Goal: Task Accomplishment & Management: Manage account settings

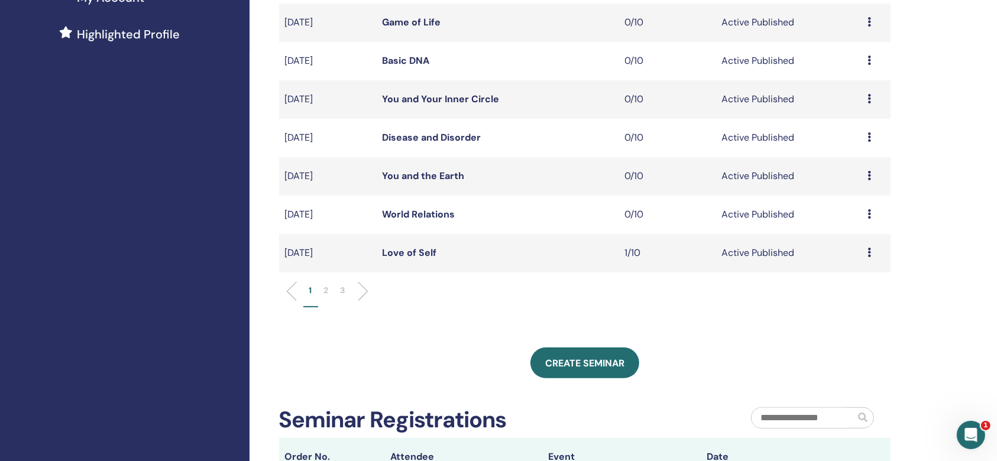
click at [325, 289] on p "2" at bounding box center [326, 290] width 5 height 12
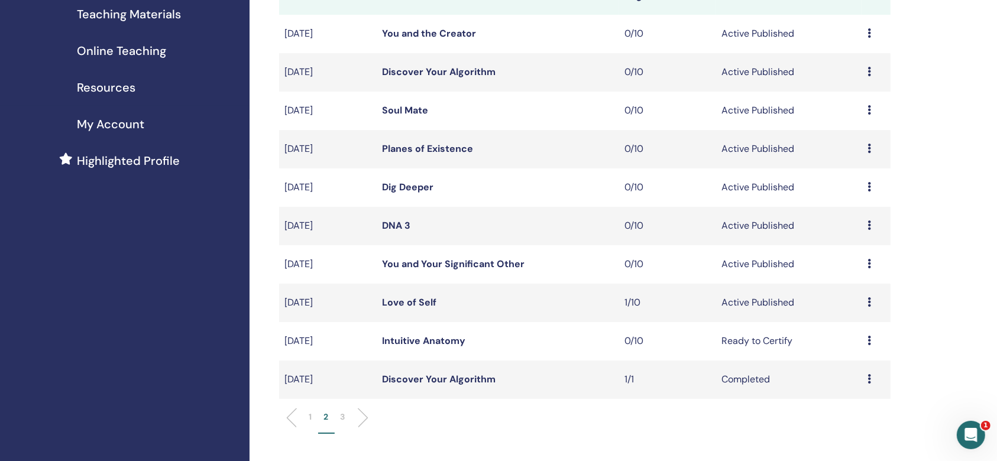
scroll to position [157, 0]
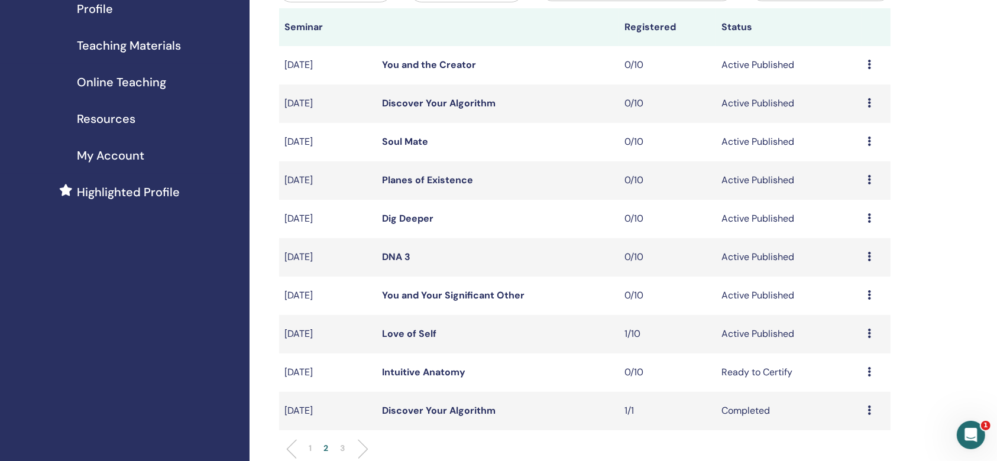
click at [870, 331] on icon at bounding box center [869, 333] width 4 height 9
click at [855, 377] on link "Attendees" at bounding box center [850, 377] width 45 height 12
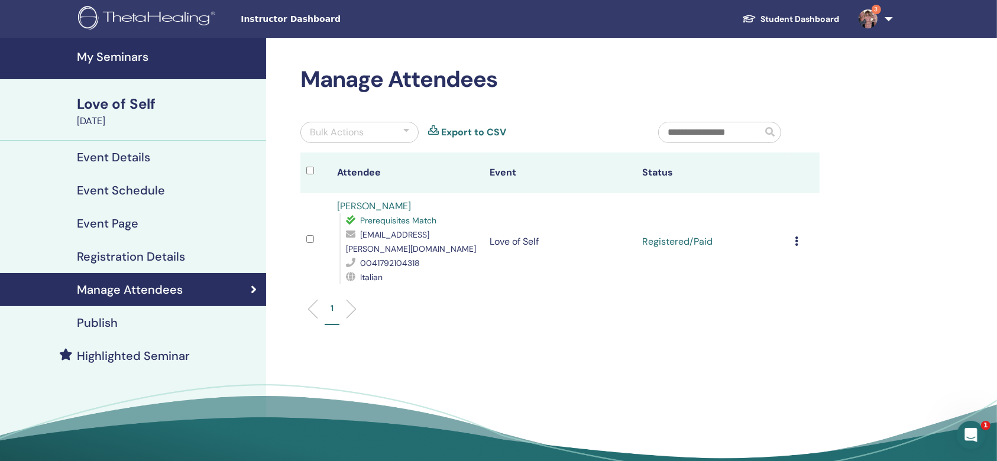
click at [799, 235] on div "Cancel Registration Do not auto-certify Mark as Paid Mark as Unpaid Mark as Abs…" at bounding box center [804, 242] width 19 height 14
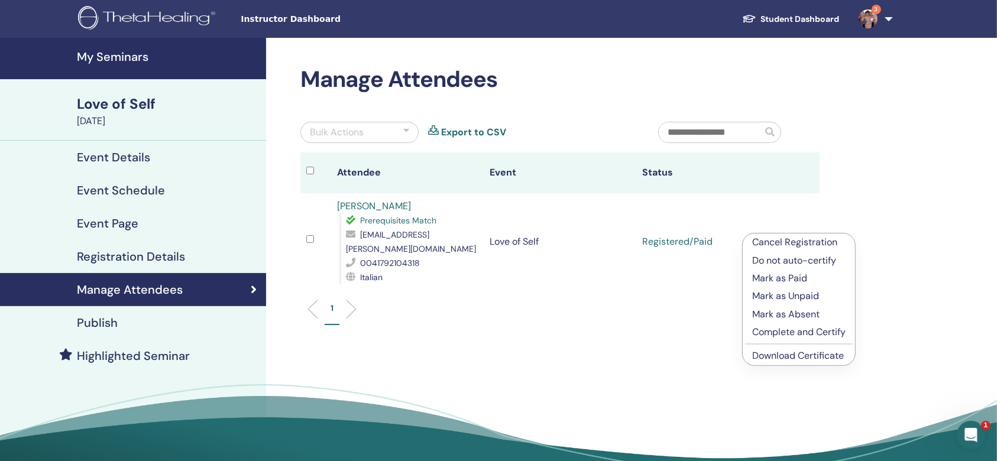
click at [789, 329] on p "Complete and Certify" at bounding box center [798, 332] width 93 height 14
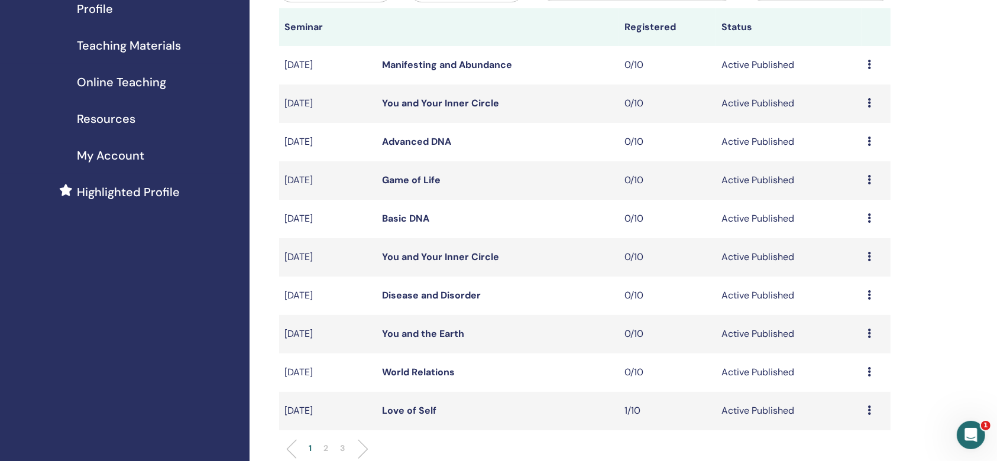
scroll to position [237, 0]
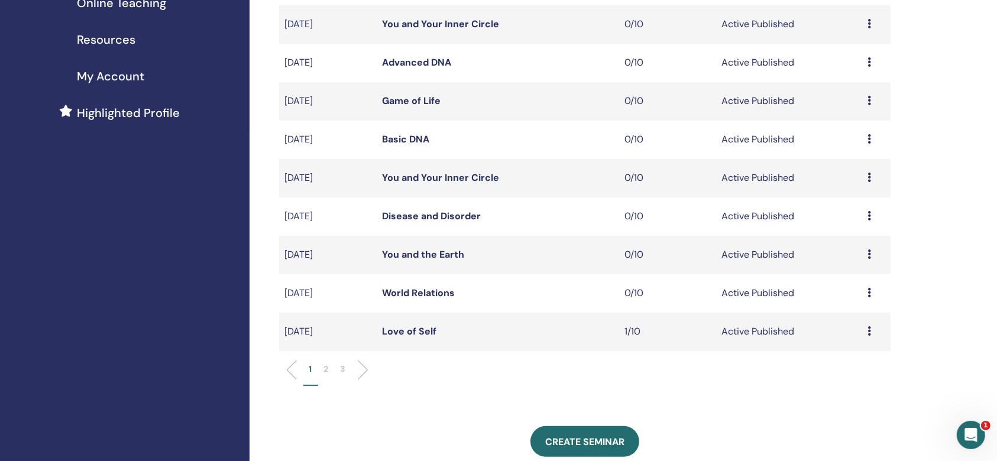
click at [869, 290] on icon at bounding box center [869, 292] width 4 height 9
click at [861, 312] on li "Edit" at bounding box center [850, 318] width 64 height 18
click at [867, 293] on icon at bounding box center [869, 292] width 4 height 9
click at [851, 301] on link "Preview" at bounding box center [843, 302] width 34 height 12
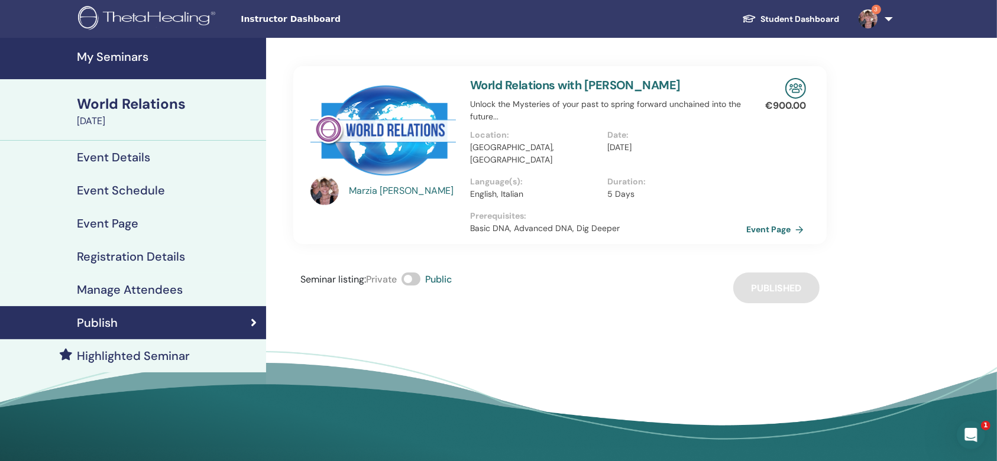
click at [757, 221] on link "Event Page" at bounding box center [777, 230] width 62 height 18
